Goal: Task Accomplishment & Management: Use online tool/utility

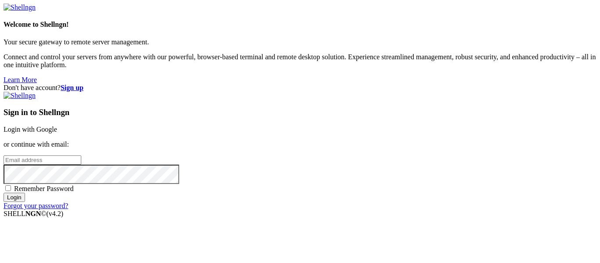
click at [57, 126] on link "Login with Google" at bounding box center [31, 129] width 54 height 7
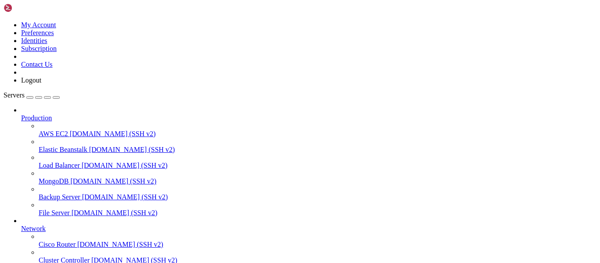
scroll to position [91, 0]
click at [38, 225] on link "Network" at bounding box center [308, 229] width 575 height 8
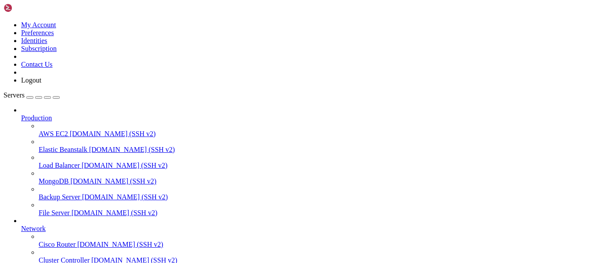
click at [77, 243] on span "[DOMAIN_NAME] (SSH v2)" at bounding box center [120, 244] width 86 height 7
click at [77, 241] on span "demo.shellngn.com (SSH v2)" at bounding box center [120, 244] width 86 height 7
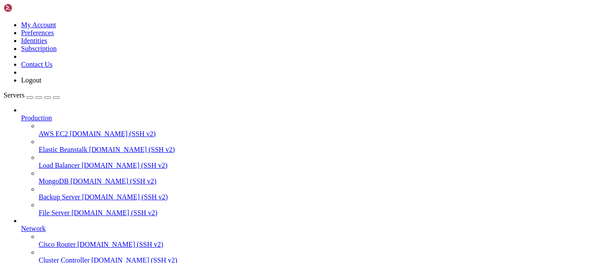
click at [39, 130] on span "AWS EC2" at bounding box center [53, 133] width 29 height 7
click at [21, 11] on img at bounding box center [29, 8] width 50 height 9
click at [22, 11] on img at bounding box center [29, 8] width 50 height 9
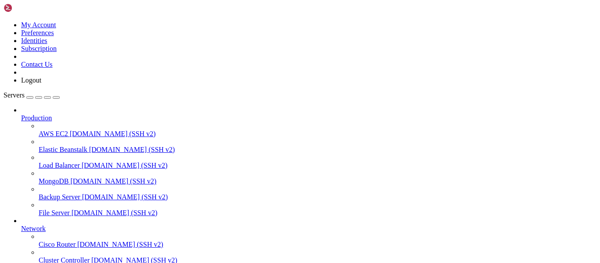
click at [22, 12] on img at bounding box center [29, 8] width 50 height 9
